Goal: Task Accomplishment & Management: Use online tool/utility

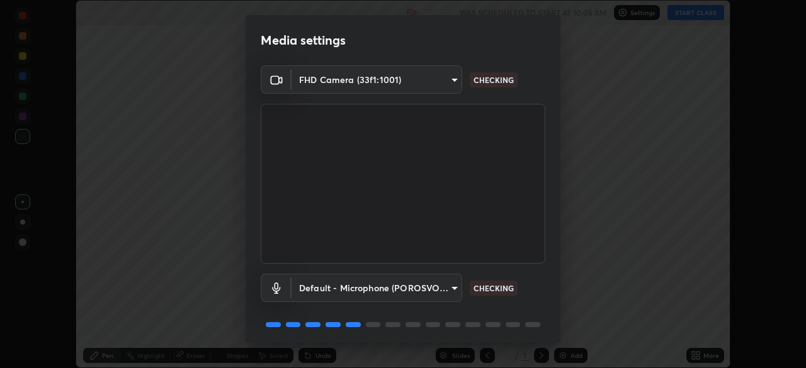
scroll to position [368, 805]
click at [503, 311] on div "Default - Microphone (POROSVOC) (1d6b:a4a7) default WORKING" at bounding box center [403, 306] width 285 height 84
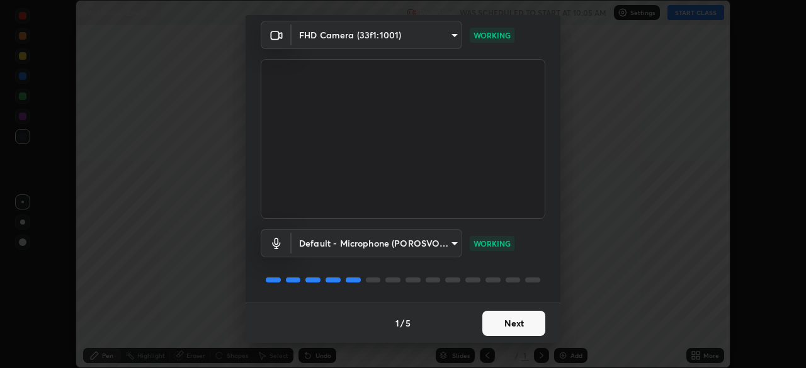
click at [504, 323] on button "Next" at bounding box center [513, 323] width 63 height 25
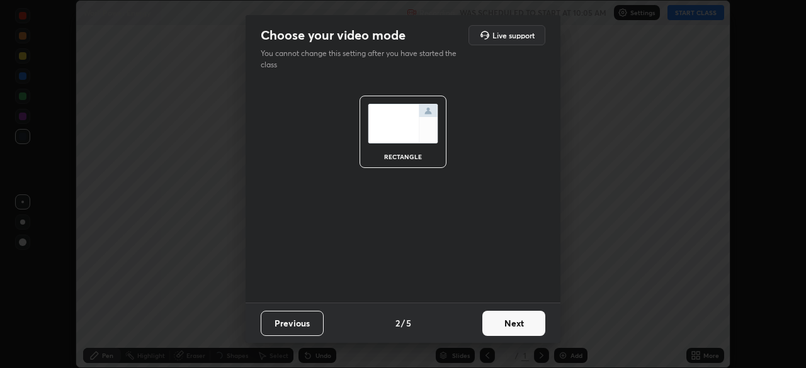
click at [518, 319] on button "Next" at bounding box center [513, 323] width 63 height 25
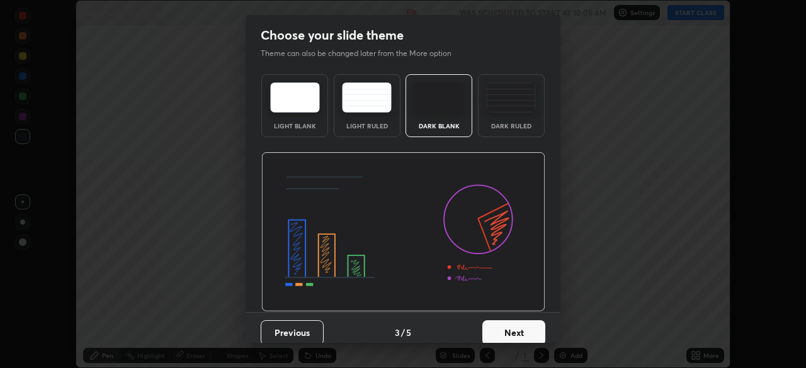
scroll to position [9, 0]
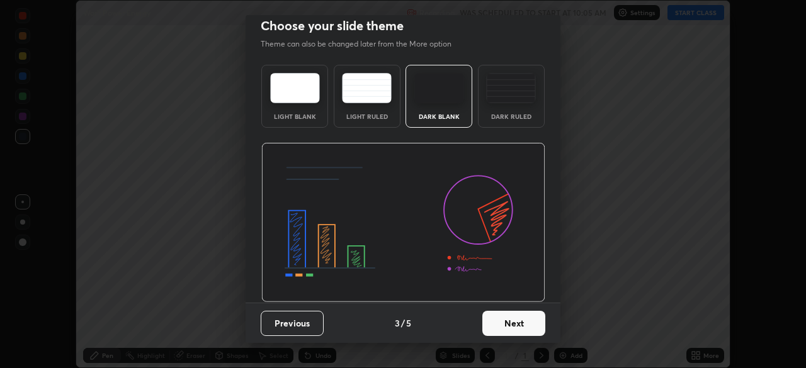
click at [506, 319] on button "Next" at bounding box center [513, 323] width 63 height 25
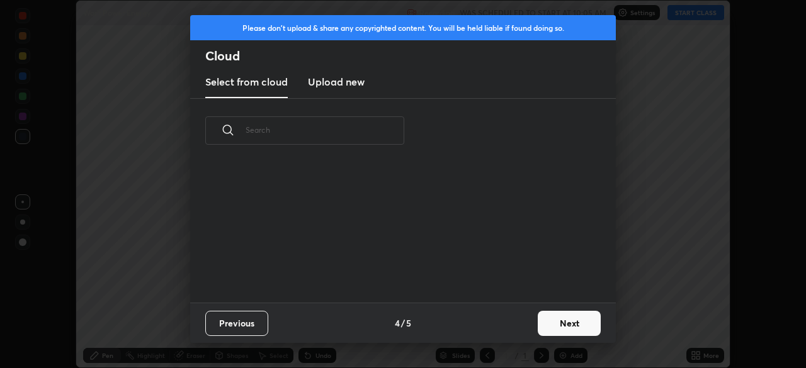
scroll to position [140, 404]
click at [563, 317] on button "Next" at bounding box center [569, 323] width 63 height 25
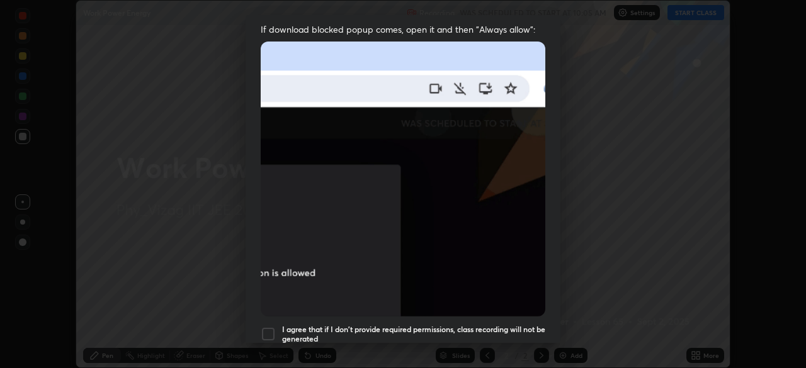
scroll to position [302, 0]
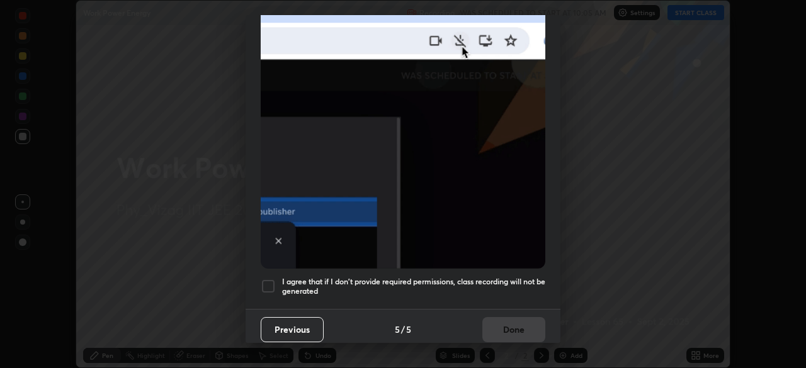
click at [295, 321] on button "Previous" at bounding box center [292, 329] width 63 height 25
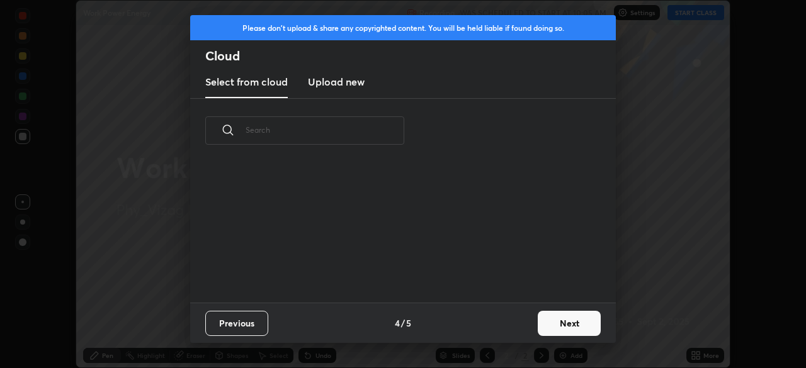
scroll to position [140, 404]
click at [241, 321] on button "Previous" at bounding box center [236, 323] width 63 height 25
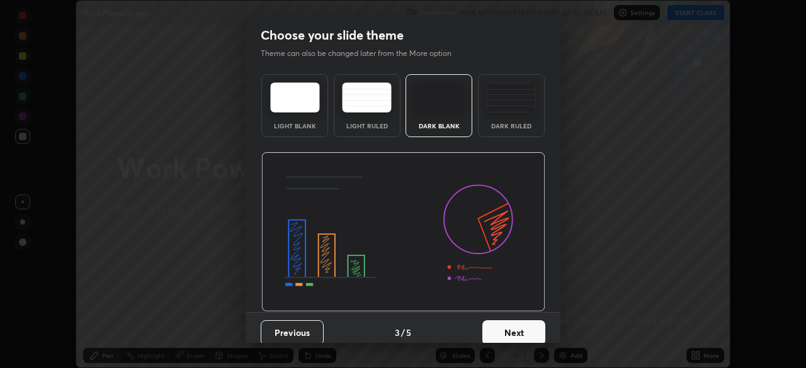
click at [506, 112] on img at bounding box center [511, 97] width 50 height 30
click at [507, 329] on button "Next" at bounding box center [513, 332] width 63 height 25
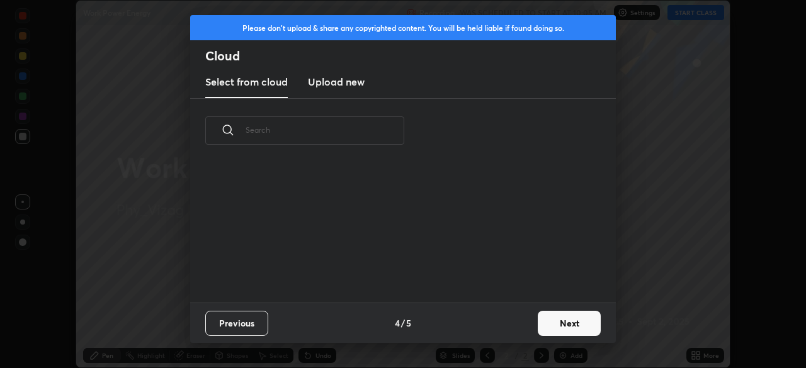
click at [557, 324] on button "Next" at bounding box center [569, 323] width 63 height 25
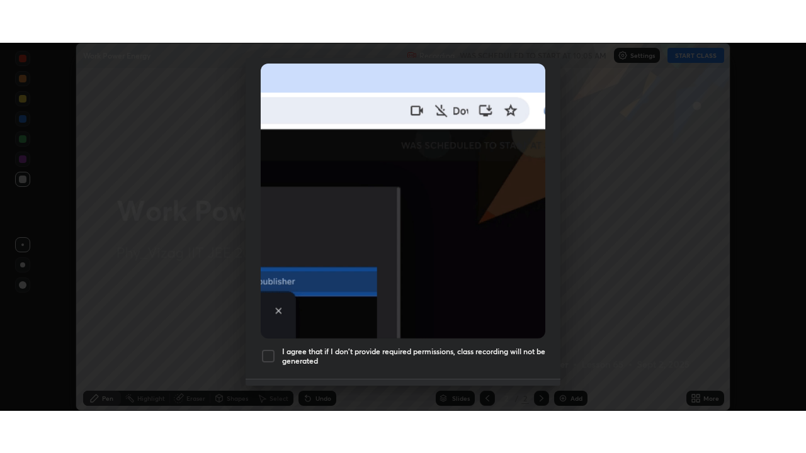
scroll to position [302, 0]
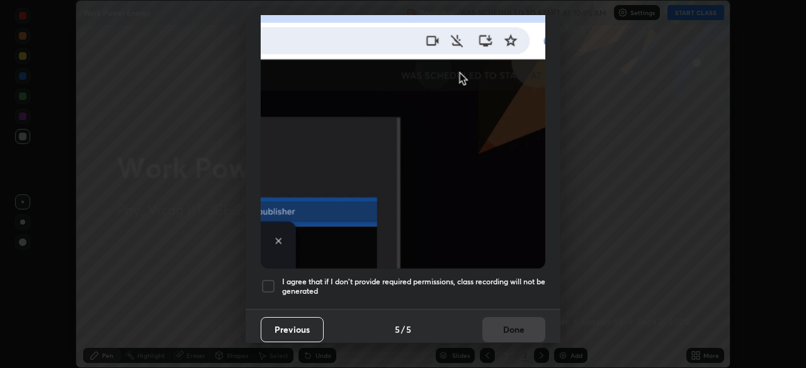
click at [270, 282] on div at bounding box center [268, 286] width 15 height 15
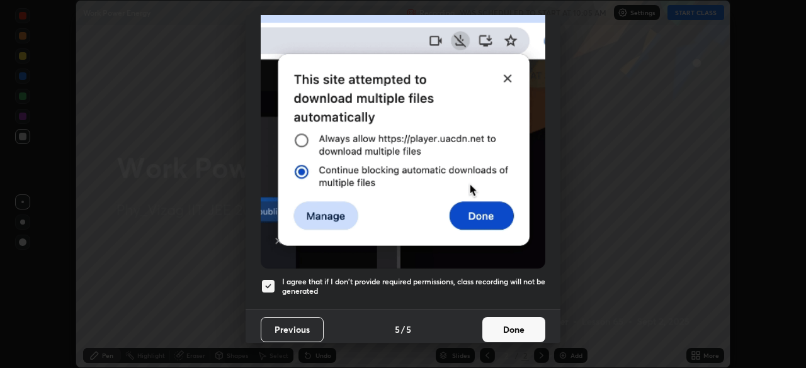
click at [506, 322] on button "Done" at bounding box center [513, 329] width 63 height 25
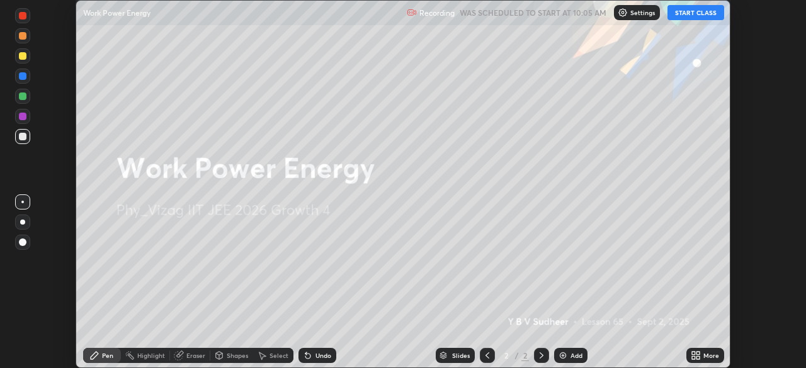
click at [563, 353] on img at bounding box center [563, 356] width 10 height 10
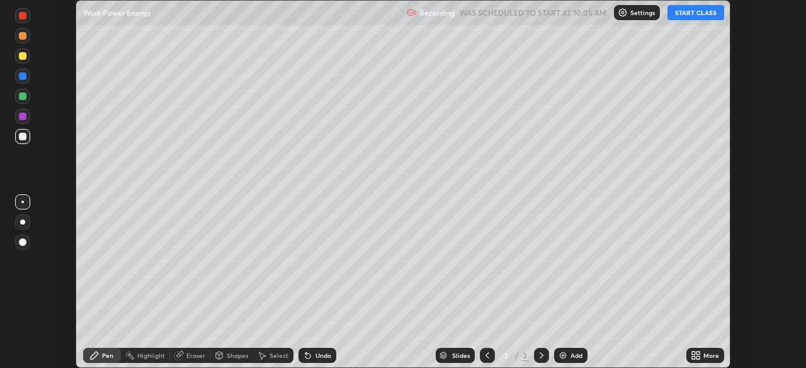
click at [697, 353] on icon at bounding box center [697, 353] width 3 height 3
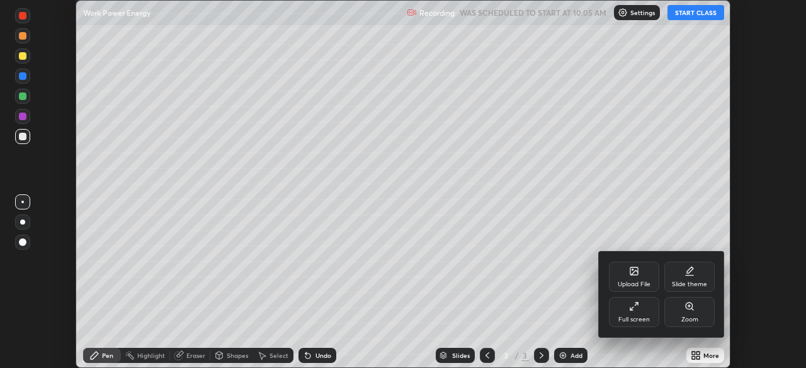
click at [640, 307] on div "Full screen" at bounding box center [634, 312] width 50 height 30
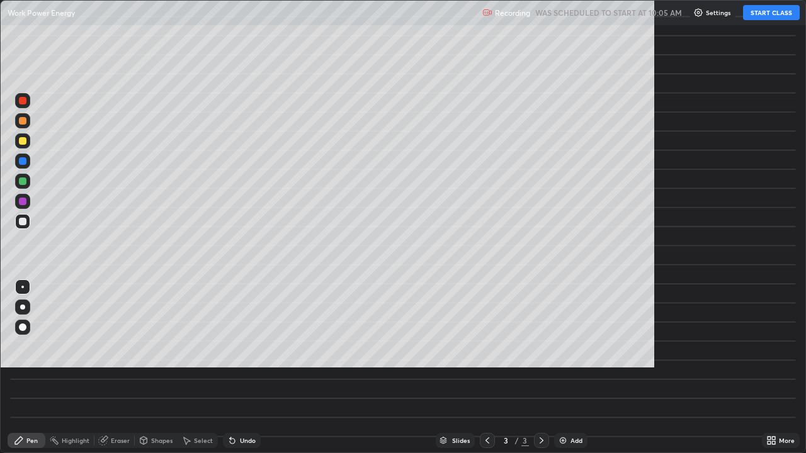
scroll to position [453, 806]
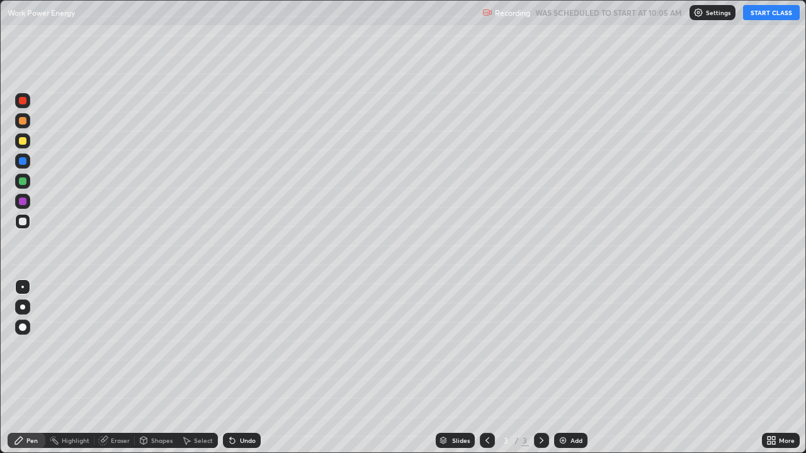
click at [769, 15] on button "START CLASS" at bounding box center [771, 12] width 57 height 15
click at [23, 307] on div at bounding box center [22, 307] width 5 height 5
click at [20, 140] on div at bounding box center [23, 141] width 8 height 8
click at [150, 368] on div "Shapes" at bounding box center [156, 440] width 43 height 15
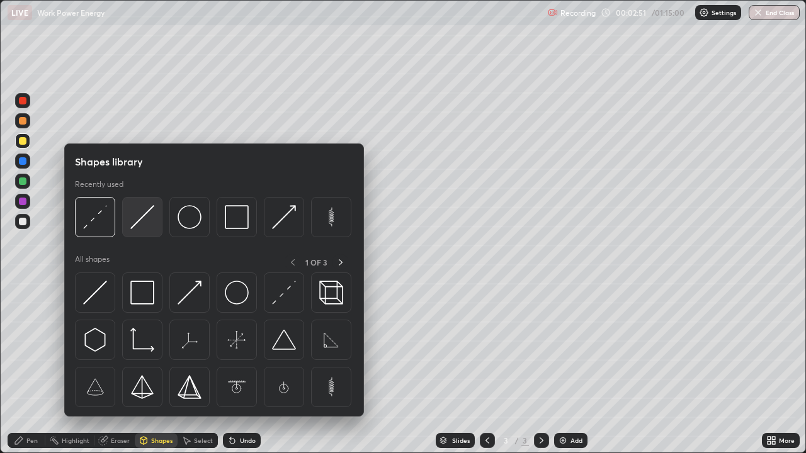
click at [139, 226] on img at bounding box center [142, 217] width 24 height 24
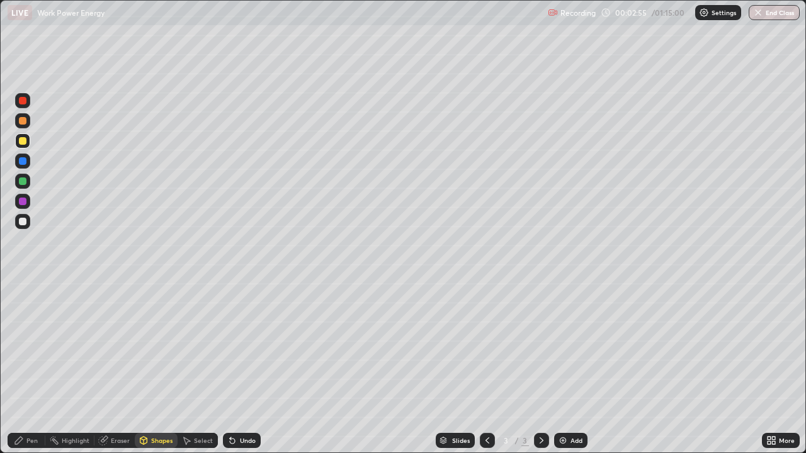
click at [30, 368] on div "Pen" at bounding box center [31, 441] width 11 height 6
click at [26, 225] on div at bounding box center [22, 221] width 15 height 15
click at [23, 202] on div at bounding box center [23, 202] width 8 height 8
click at [21, 224] on div at bounding box center [23, 222] width 8 height 8
click at [22, 144] on div at bounding box center [23, 141] width 8 height 8
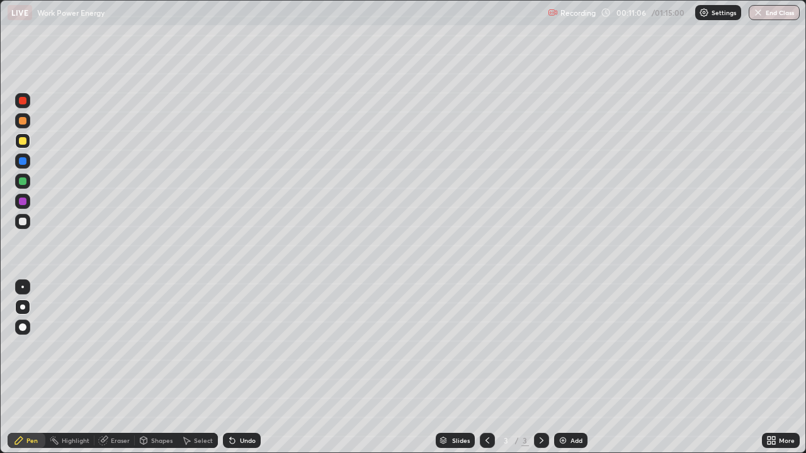
click at [564, 368] on img at bounding box center [563, 441] width 10 height 10
click at [152, 368] on div "Shapes" at bounding box center [161, 441] width 21 height 6
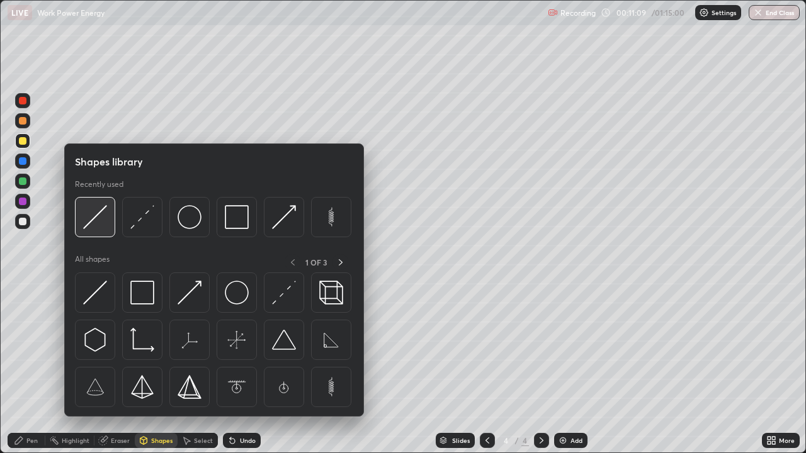
click at [103, 225] on img at bounding box center [95, 217] width 24 height 24
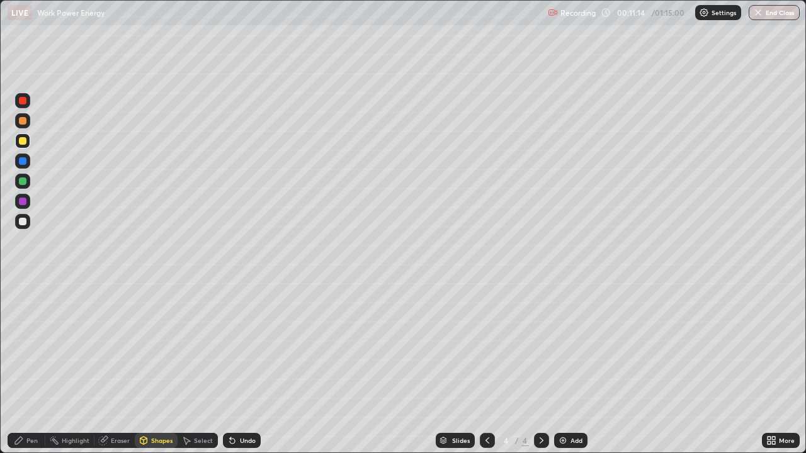
click at [37, 368] on div "Pen" at bounding box center [31, 441] width 11 height 6
click at [23, 101] on div at bounding box center [23, 101] width 8 height 8
click at [23, 222] on div at bounding box center [23, 222] width 8 height 8
click at [116, 368] on div "Eraser" at bounding box center [120, 441] width 19 height 6
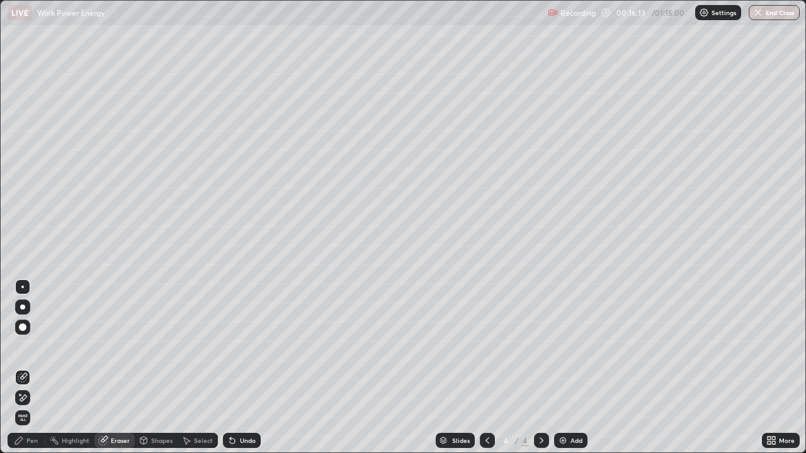
click at [23, 368] on icon at bounding box center [19, 441] width 10 height 10
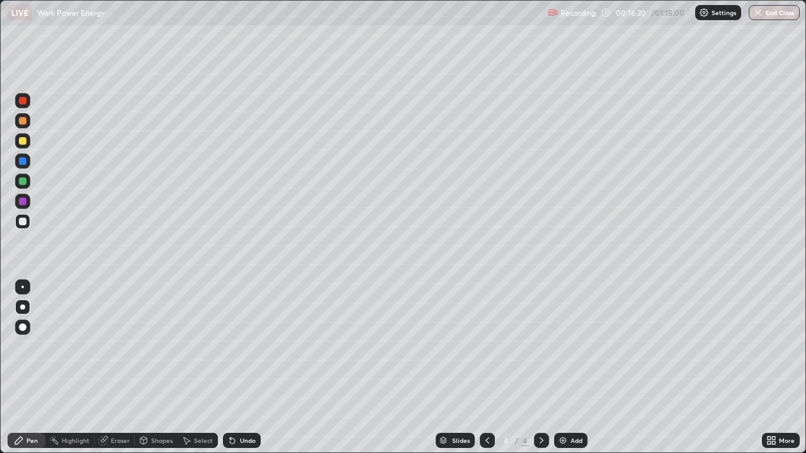
click at [153, 368] on div "Shapes" at bounding box center [161, 441] width 21 height 6
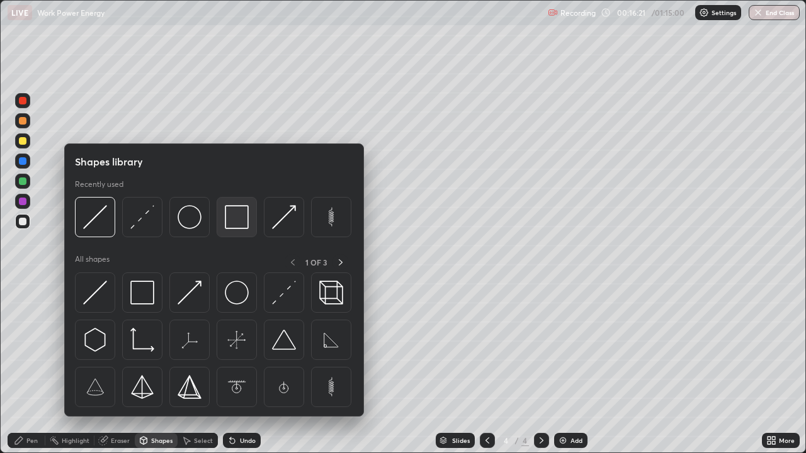
click at [226, 220] on img at bounding box center [237, 217] width 24 height 24
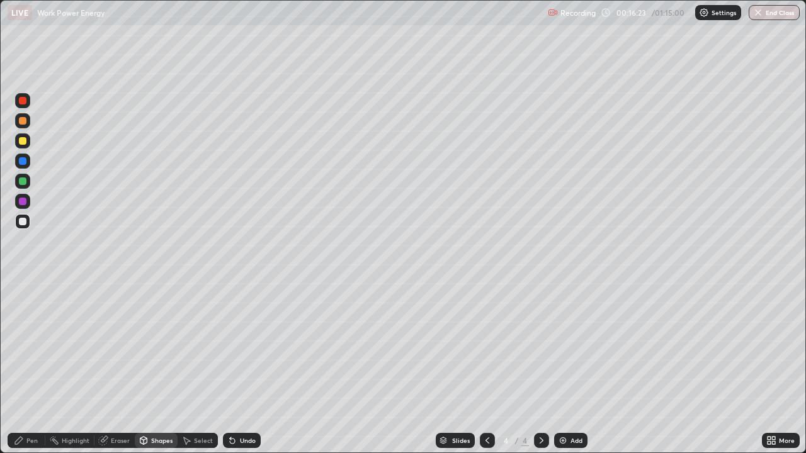
click at [240, 368] on div "Undo" at bounding box center [242, 440] width 38 height 15
click at [242, 368] on div "Undo" at bounding box center [242, 440] width 38 height 15
click at [243, 368] on div "Undo" at bounding box center [242, 440] width 38 height 15
click at [151, 368] on div "Shapes" at bounding box center [161, 441] width 21 height 6
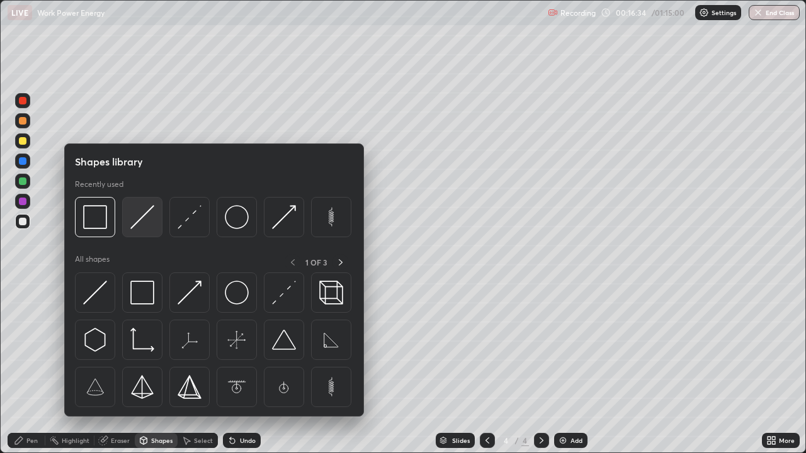
click at [139, 222] on img at bounding box center [142, 217] width 24 height 24
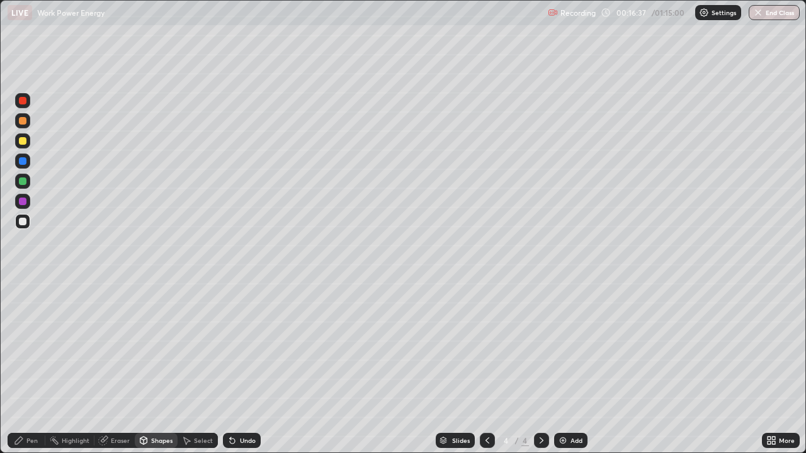
click at [27, 368] on div "Pen" at bounding box center [27, 440] width 38 height 15
click at [151, 368] on div "Shapes" at bounding box center [161, 441] width 21 height 6
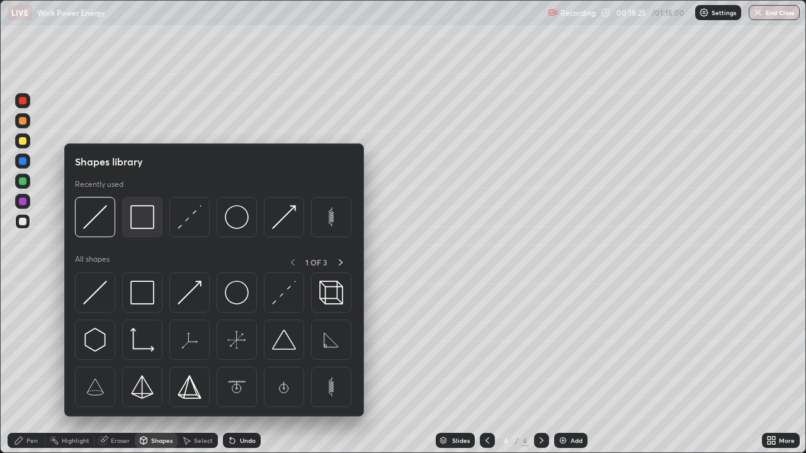
click at [150, 220] on img at bounding box center [142, 217] width 24 height 24
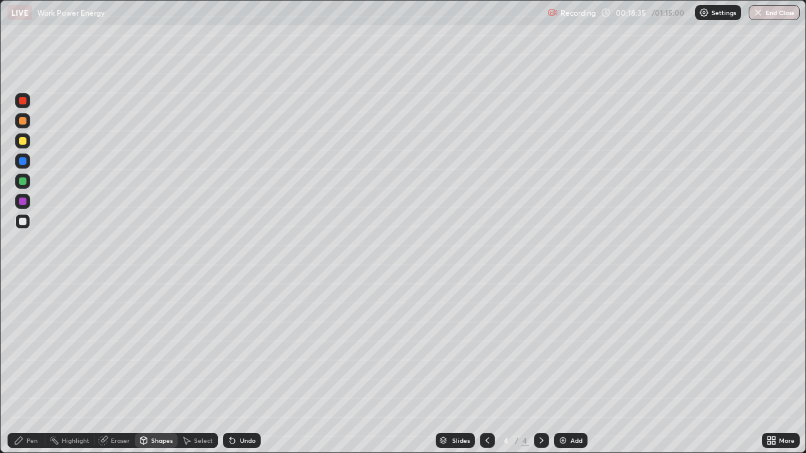
click at [152, 368] on div "Shapes" at bounding box center [161, 441] width 21 height 6
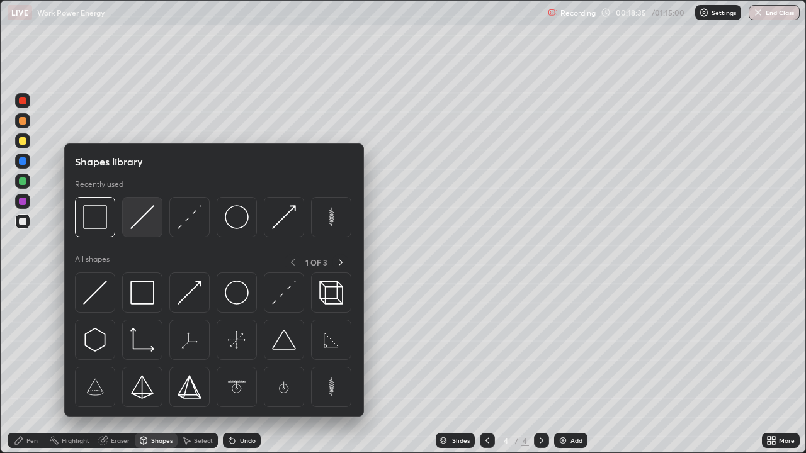
click at [141, 216] on img at bounding box center [142, 217] width 24 height 24
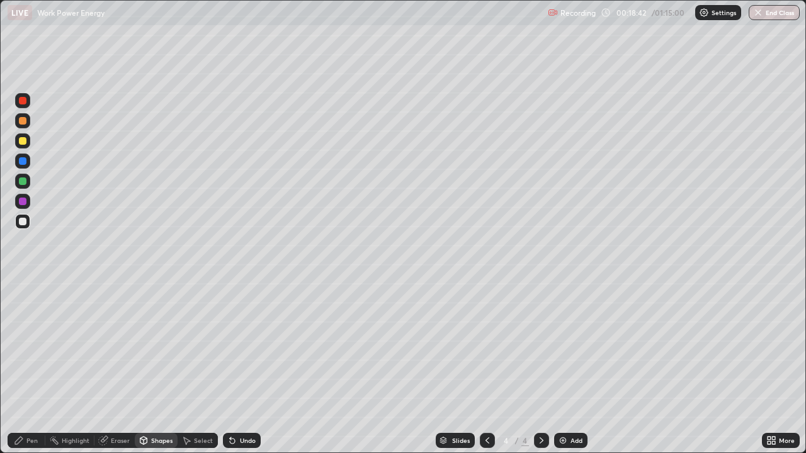
click at [20, 368] on icon at bounding box center [19, 441] width 8 height 8
click at [242, 368] on div "Undo" at bounding box center [248, 441] width 16 height 6
click at [237, 368] on div "Undo" at bounding box center [242, 440] width 38 height 15
click at [562, 368] on img at bounding box center [563, 441] width 10 height 10
click at [115, 368] on div "Eraser" at bounding box center [120, 441] width 19 height 6
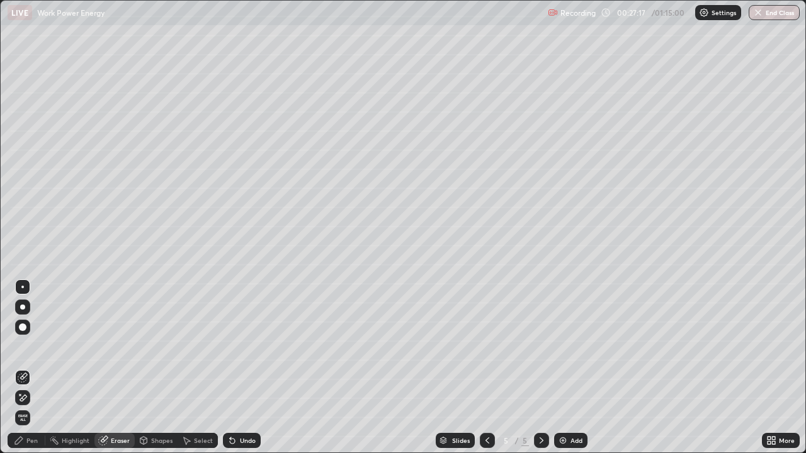
click at [32, 368] on div "Pen" at bounding box center [31, 441] width 11 height 6
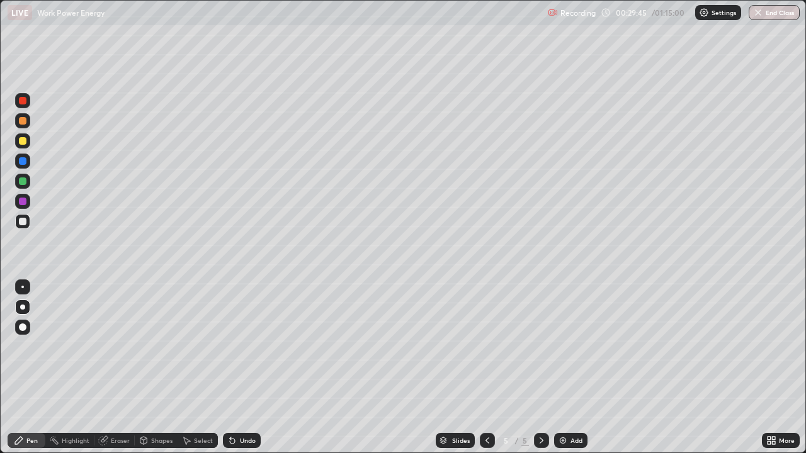
click at [562, 368] on img at bounding box center [563, 441] width 10 height 10
click at [151, 368] on div "Shapes" at bounding box center [161, 441] width 21 height 6
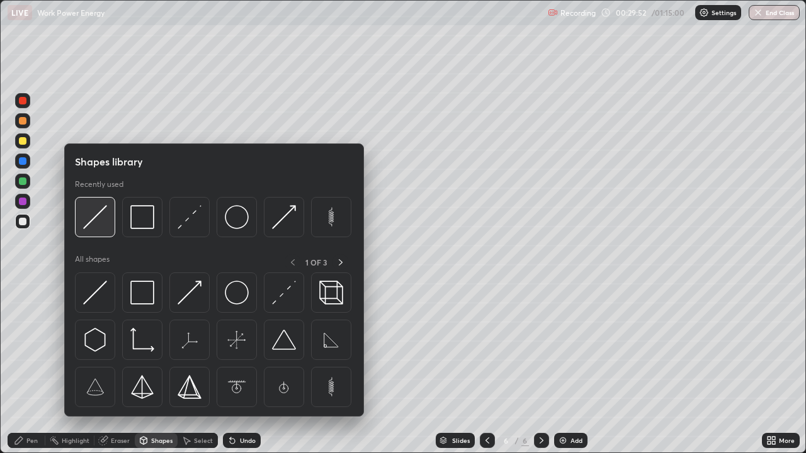
click at [100, 225] on img at bounding box center [95, 217] width 24 height 24
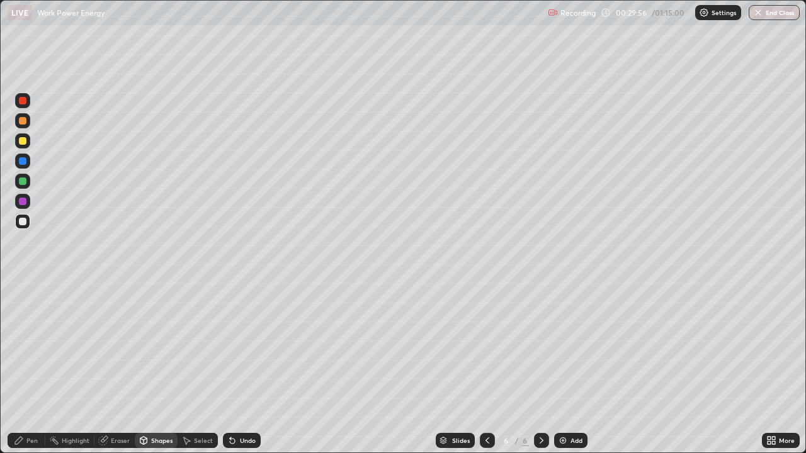
click at [161, 368] on div "Shapes" at bounding box center [161, 441] width 21 height 6
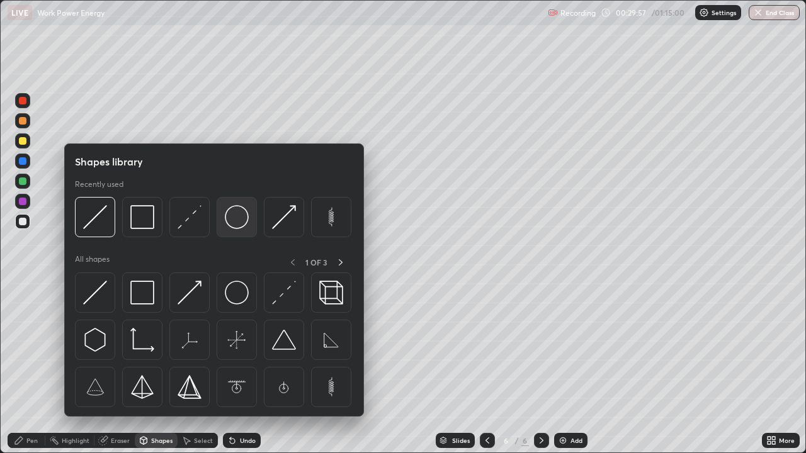
click at [237, 218] on img at bounding box center [237, 217] width 24 height 24
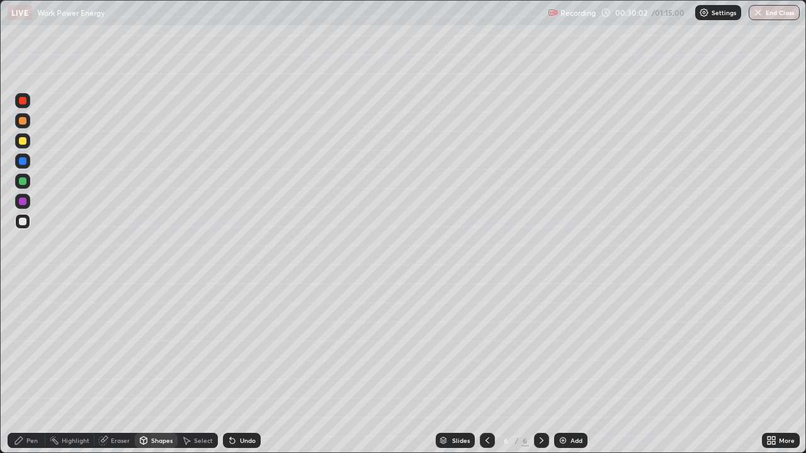
click at [152, 368] on div "Shapes" at bounding box center [161, 441] width 21 height 6
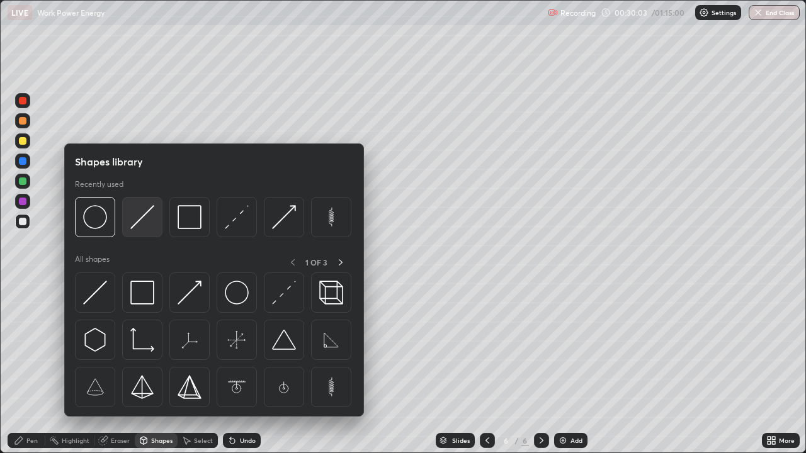
click at [143, 216] on img at bounding box center [142, 217] width 24 height 24
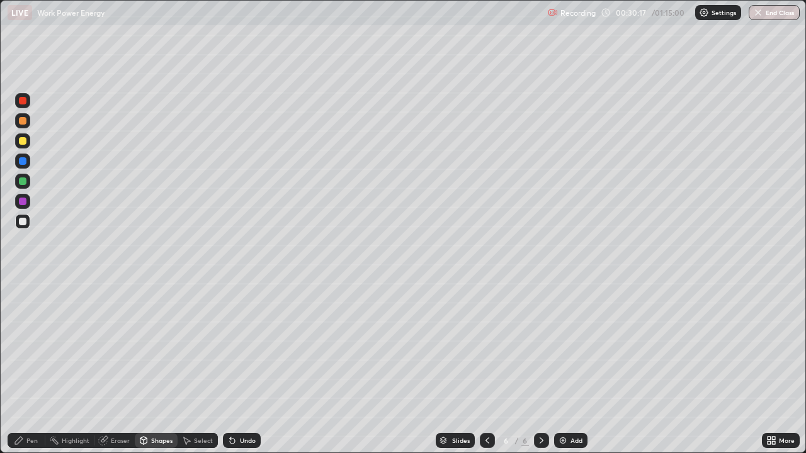
click at [154, 368] on div "Shapes" at bounding box center [161, 441] width 21 height 6
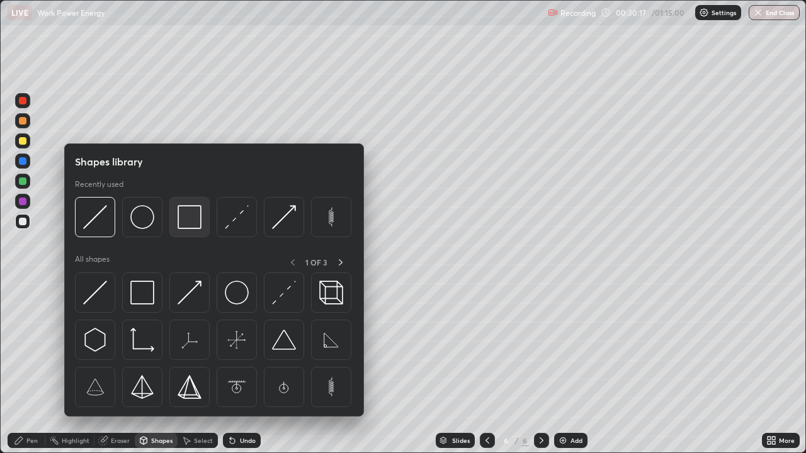
click at [190, 217] on img at bounding box center [190, 217] width 24 height 24
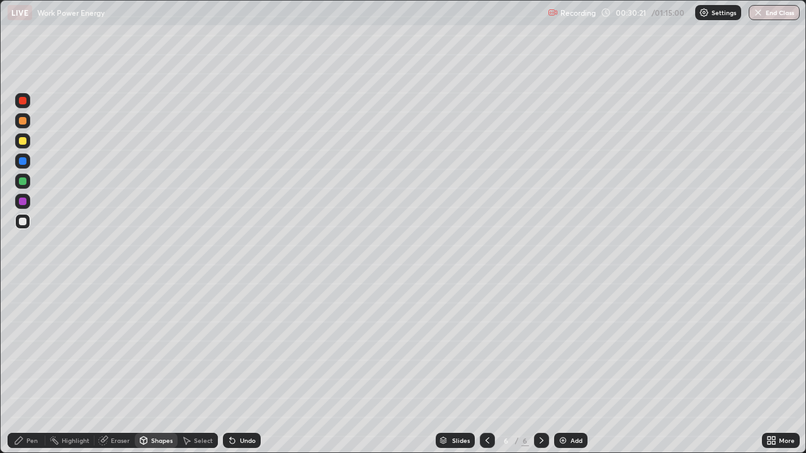
click at [34, 368] on div "Pen" at bounding box center [31, 441] width 11 height 6
click at [120, 368] on div "Eraser" at bounding box center [120, 441] width 19 height 6
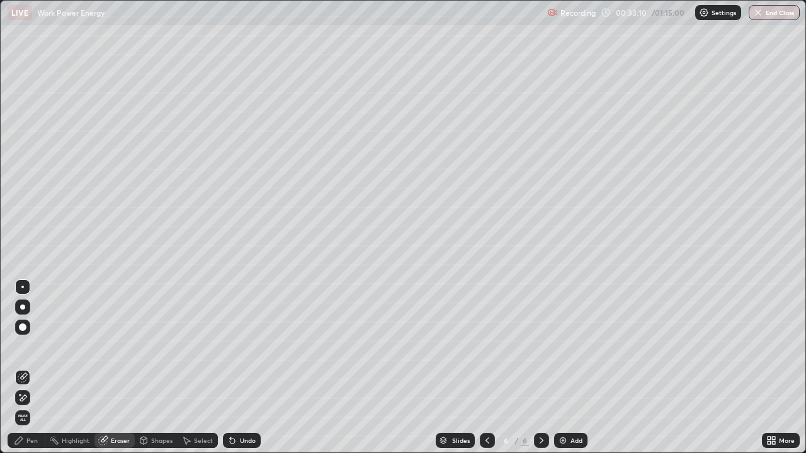
click at [32, 368] on div "Pen" at bounding box center [31, 441] width 11 height 6
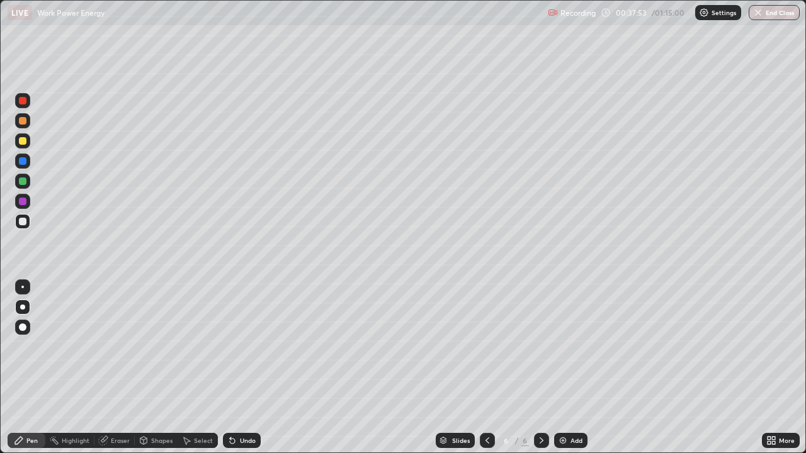
click at [563, 368] on img at bounding box center [563, 441] width 10 height 10
click at [242, 368] on div "Undo" at bounding box center [248, 441] width 16 height 6
click at [243, 368] on div "Undo" at bounding box center [248, 441] width 16 height 6
click at [116, 368] on div "Eraser" at bounding box center [120, 441] width 19 height 6
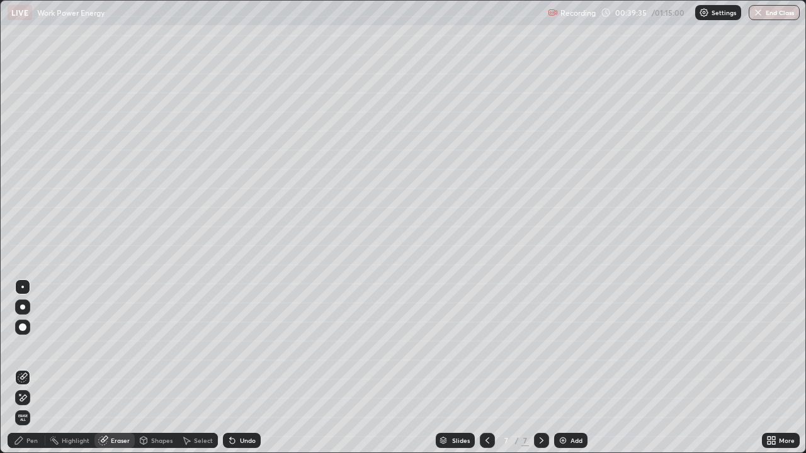
click at [32, 368] on div "Pen" at bounding box center [31, 441] width 11 height 6
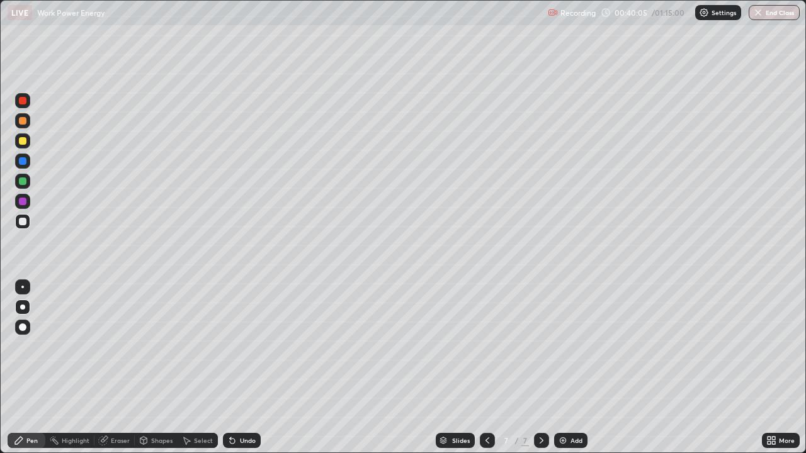
click at [187, 368] on div "Select" at bounding box center [198, 440] width 40 height 25
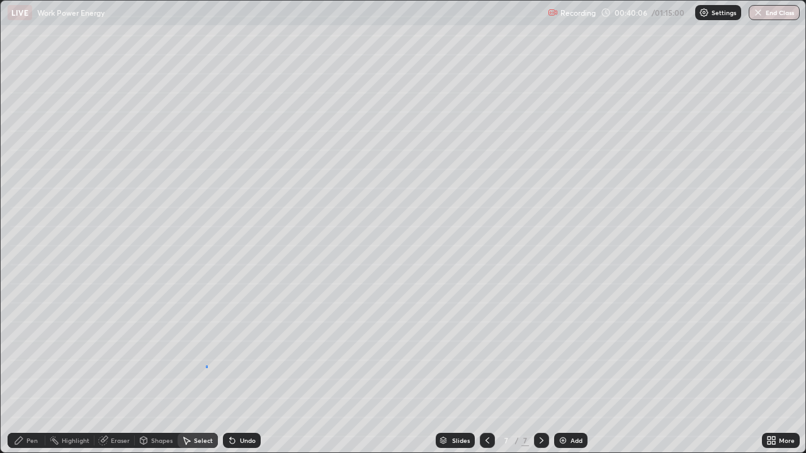
click at [205, 366] on div "0 ° Undo Copy Duplicate Duplicate to new slide Delete" at bounding box center [403, 227] width 805 height 452
click at [36, 368] on div "Pen" at bounding box center [31, 441] width 11 height 6
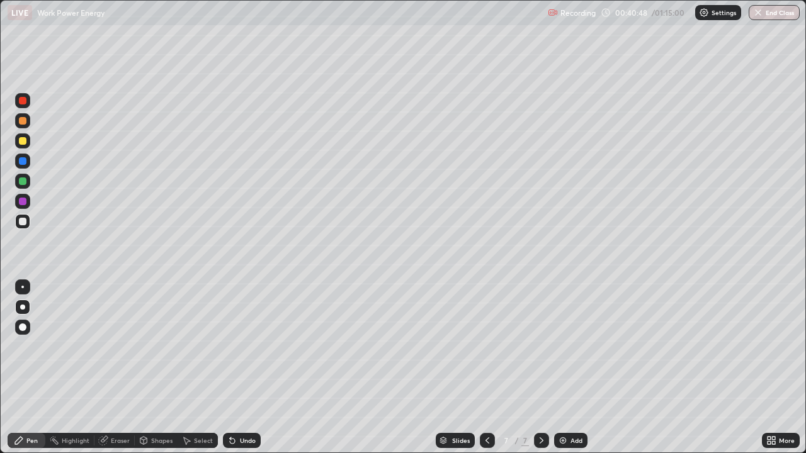
click at [113, 368] on div "Eraser" at bounding box center [120, 441] width 19 height 6
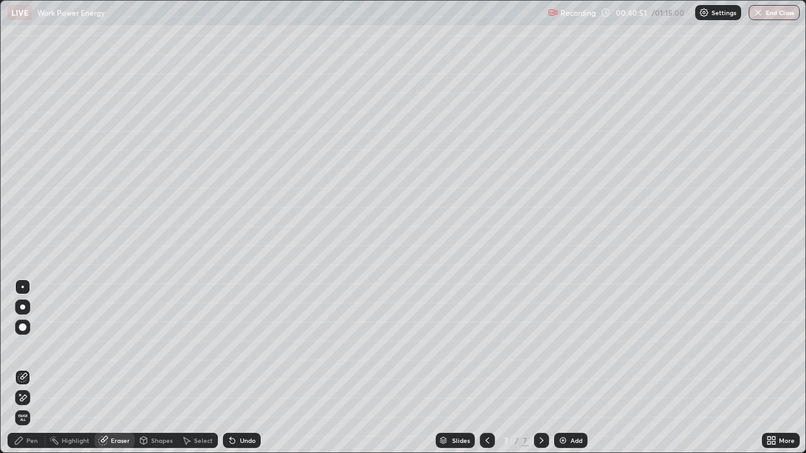
click at [30, 368] on div "Pen" at bounding box center [31, 441] width 11 height 6
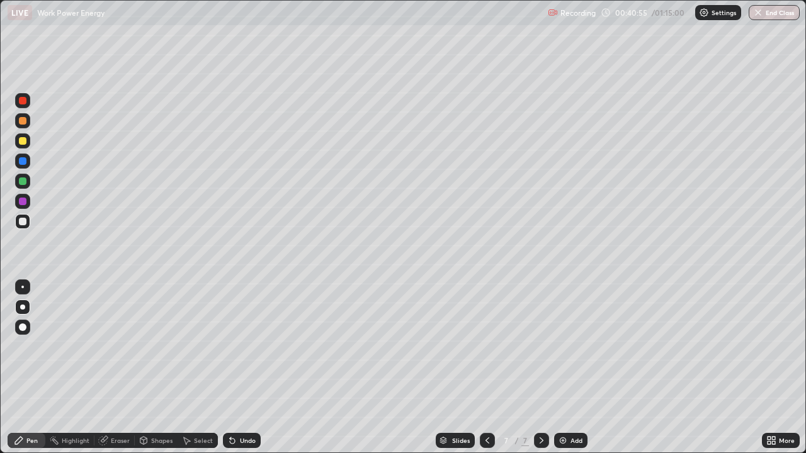
click at [120, 368] on div "Eraser" at bounding box center [120, 441] width 19 height 6
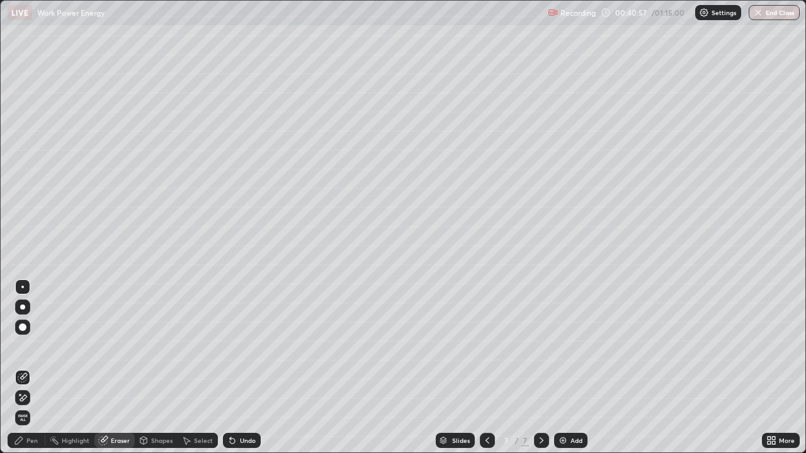
click at [31, 368] on div "Pen" at bounding box center [31, 441] width 11 height 6
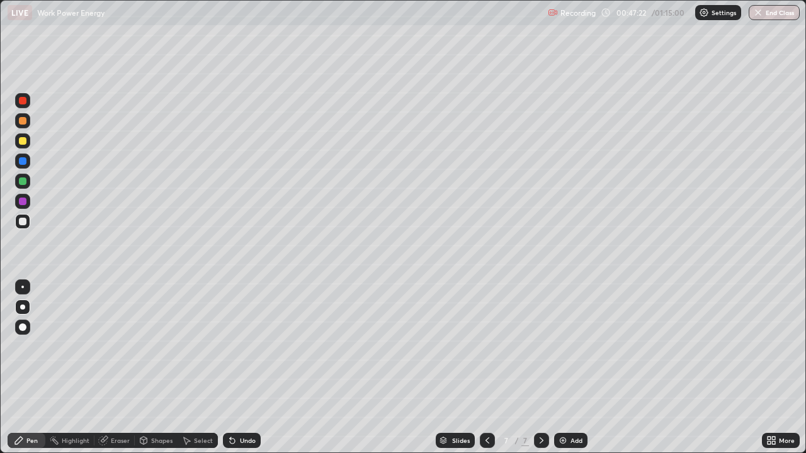
click at [565, 368] on img at bounding box center [563, 441] width 10 height 10
click at [115, 368] on div "Eraser" at bounding box center [120, 441] width 19 height 6
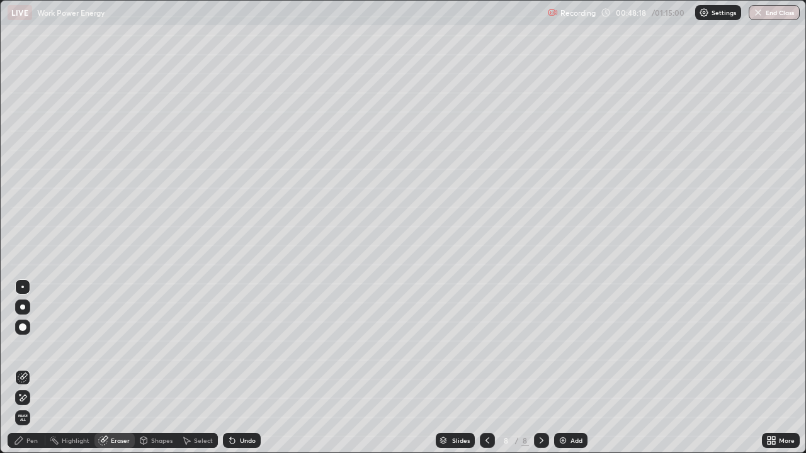
click at [35, 368] on div "Pen" at bounding box center [31, 441] width 11 height 6
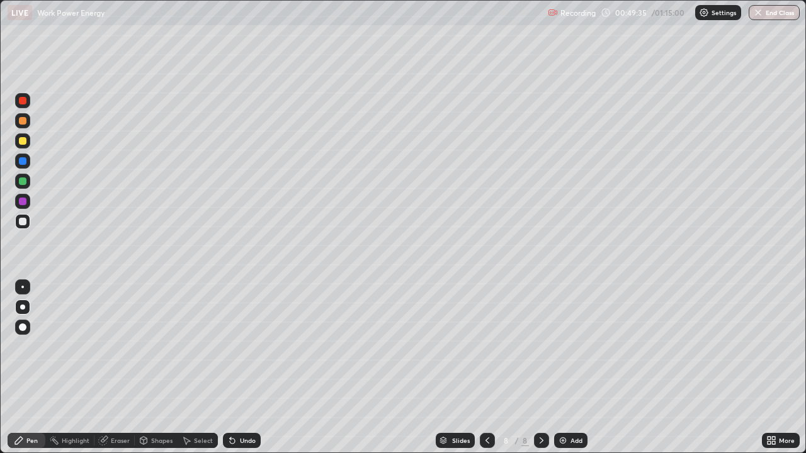
click at [240, 368] on div "Undo" at bounding box center [248, 441] width 16 height 6
click at [115, 368] on div "Eraser" at bounding box center [120, 441] width 19 height 6
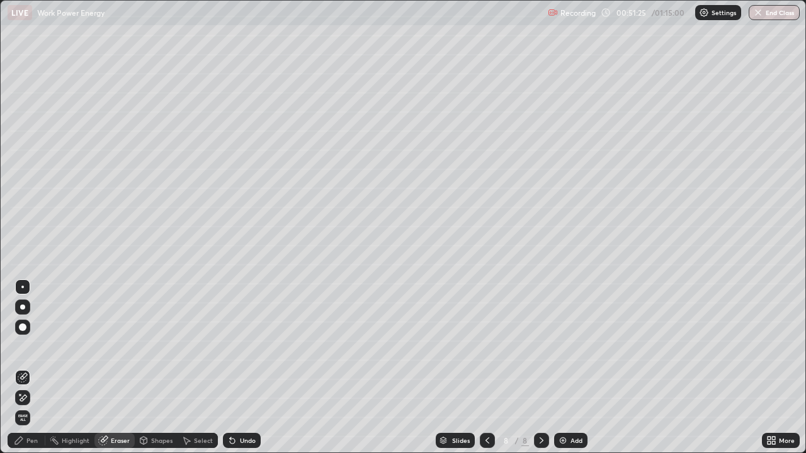
click at [33, 368] on div "Pen" at bounding box center [27, 440] width 38 height 15
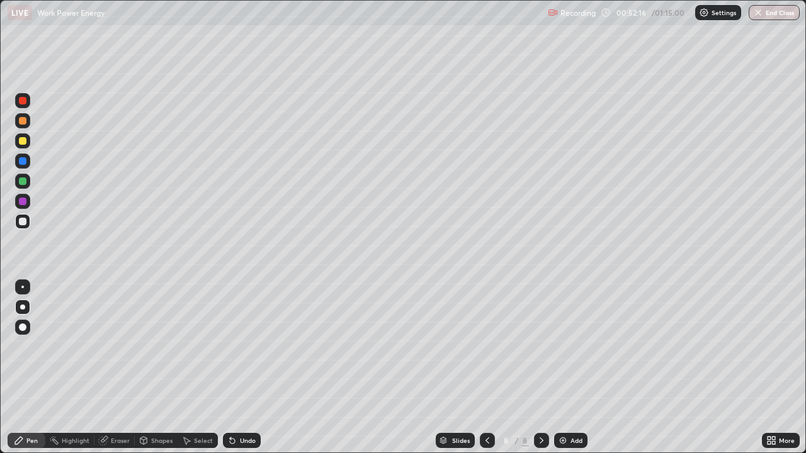
click at [240, 368] on div "Undo" at bounding box center [248, 441] width 16 height 6
click at [564, 368] on img at bounding box center [563, 441] width 10 height 10
click at [121, 368] on div "Eraser" at bounding box center [120, 441] width 19 height 6
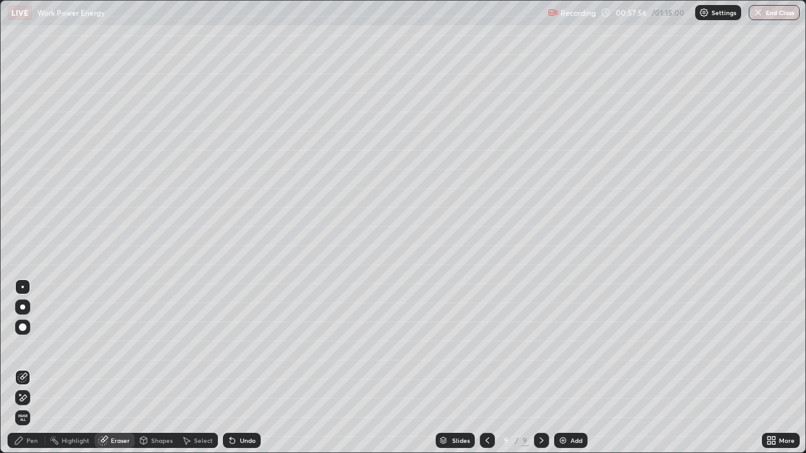
click at [38, 368] on div "Pen" at bounding box center [27, 440] width 38 height 15
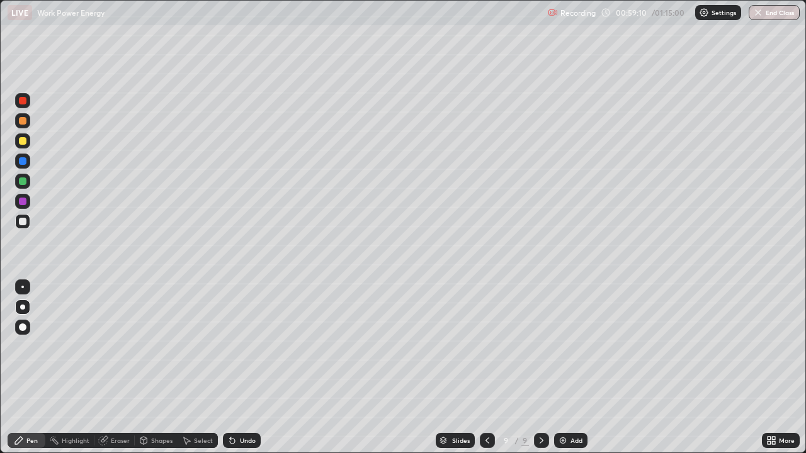
click at [237, 368] on div "Undo" at bounding box center [242, 440] width 38 height 15
click at [234, 368] on icon at bounding box center [232, 441] width 10 height 10
click at [242, 368] on div "Undo" at bounding box center [248, 441] width 16 height 6
click at [561, 368] on img at bounding box center [563, 441] width 10 height 10
click at [778, 18] on button "End Class" at bounding box center [775, 12] width 50 height 15
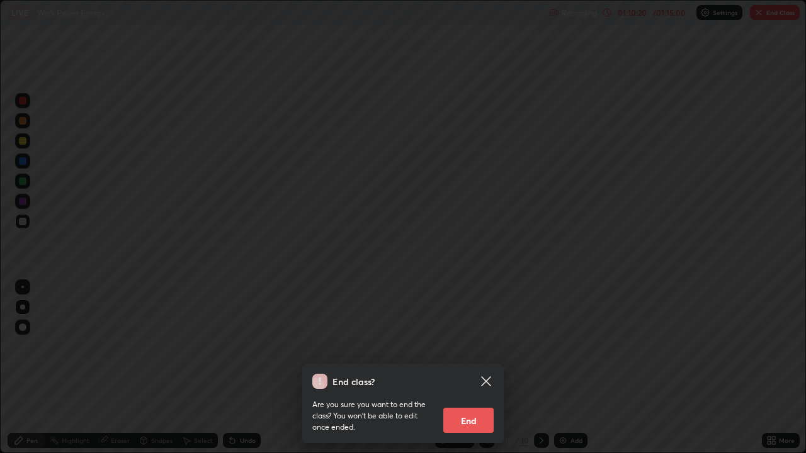
click at [470, 368] on button "End" at bounding box center [468, 420] width 50 height 25
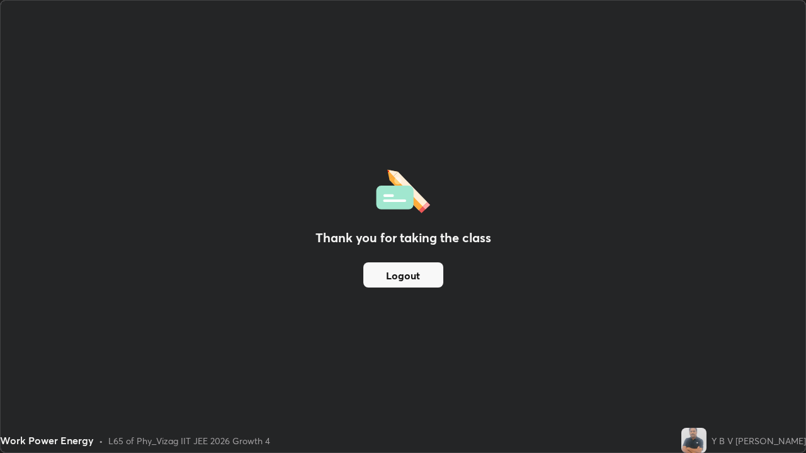
click at [412, 278] on button "Logout" at bounding box center [403, 275] width 80 height 25
